Goal: Task Accomplishment & Management: Manage account settings

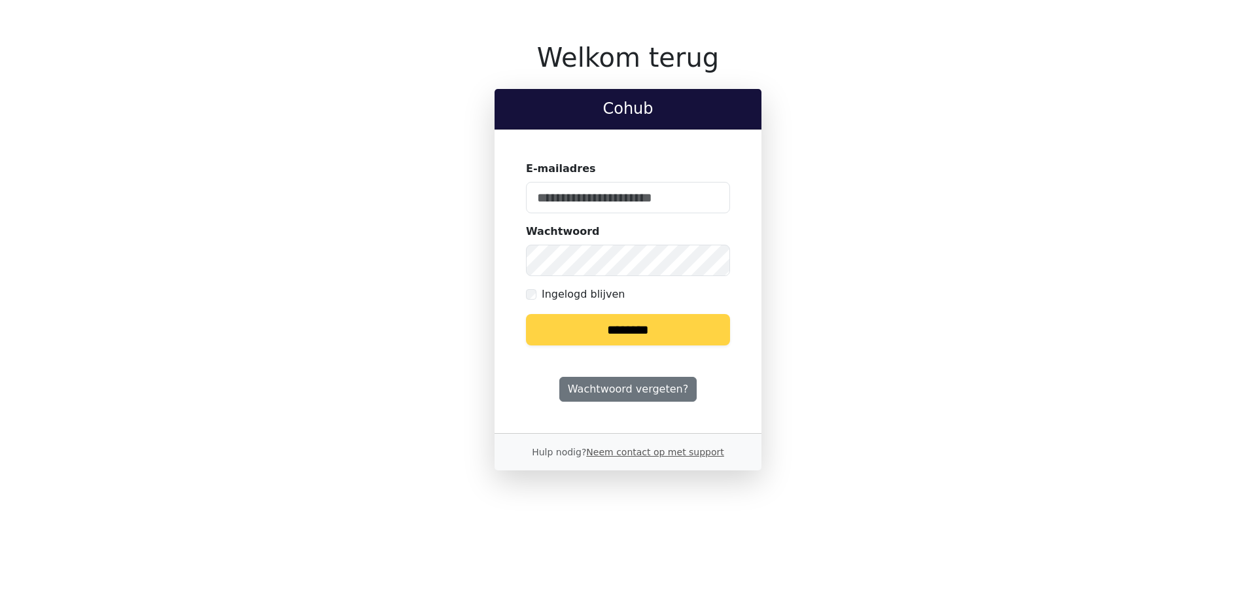
type input "**********"
click at [681, 319] on input "********" at bounding box center [628, 329] width 204 height 31
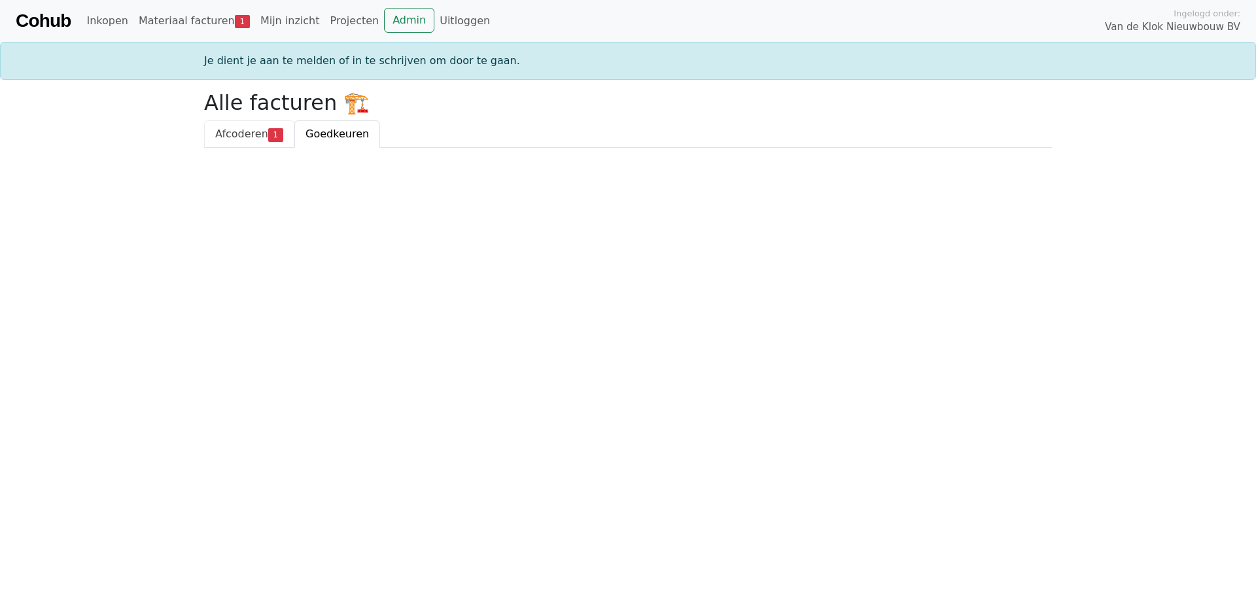
click at [229, 135] on span "Afcoderen" at bounding box center [241, 134] width 53 height 12
